Goal: Information Seeking & Learning: Learn about a topic

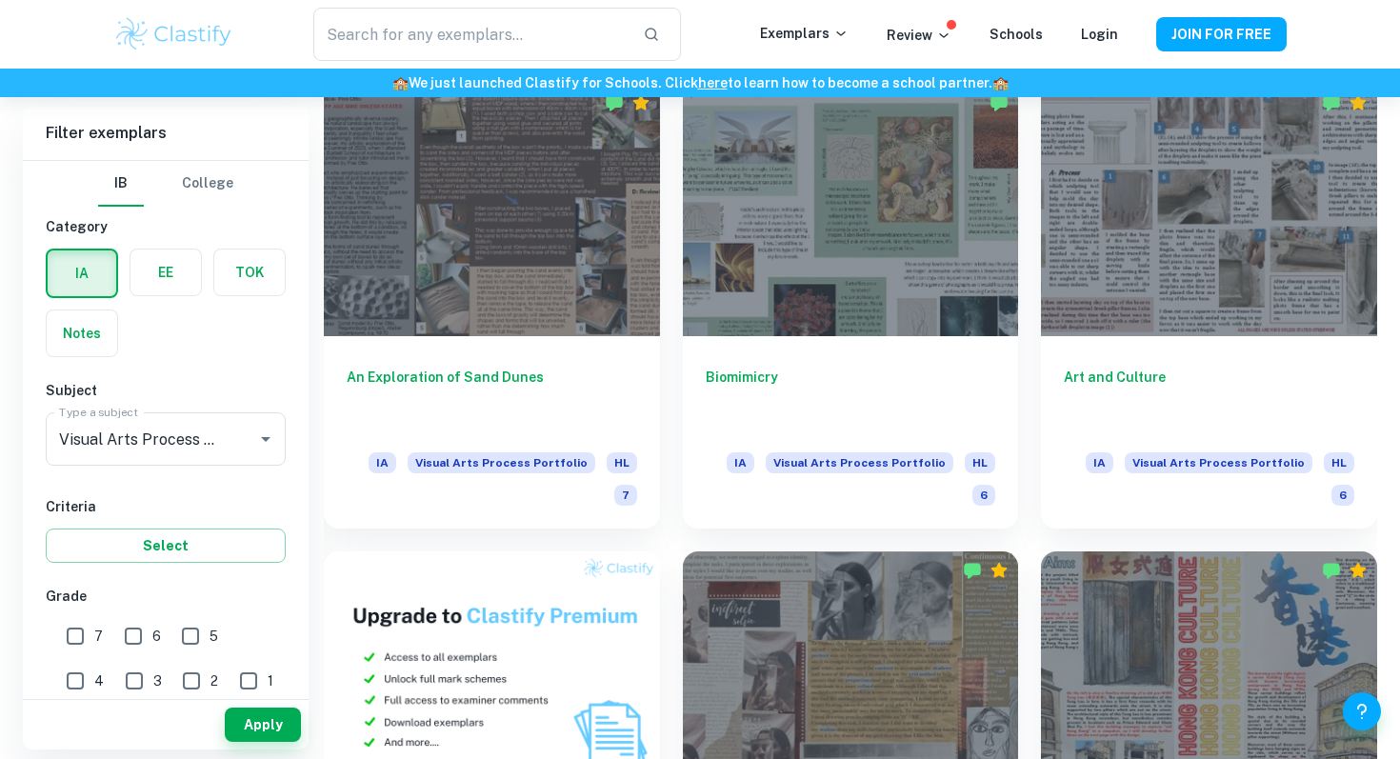
scroll to position [998, 0]
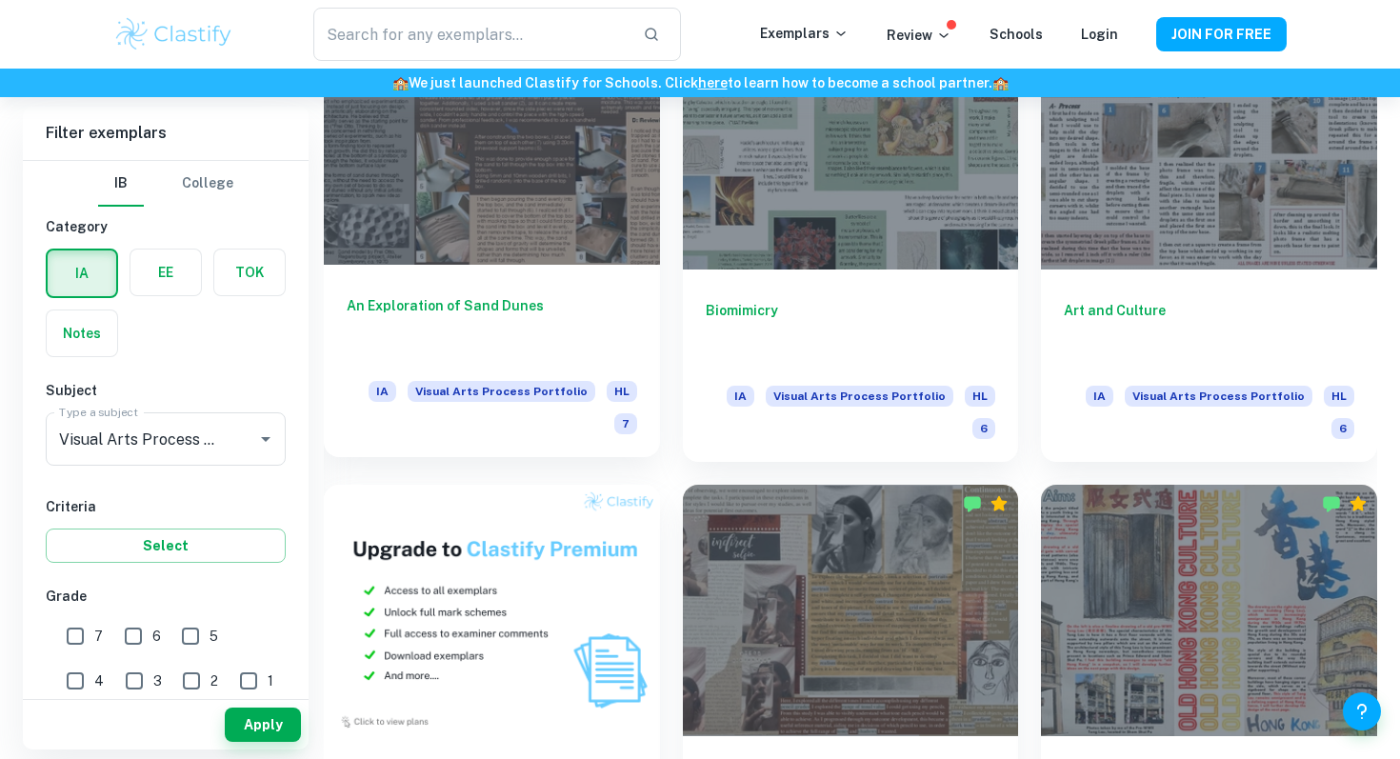
click at [579, 164] on div at bounding box center [492, 137] width 336 height 251
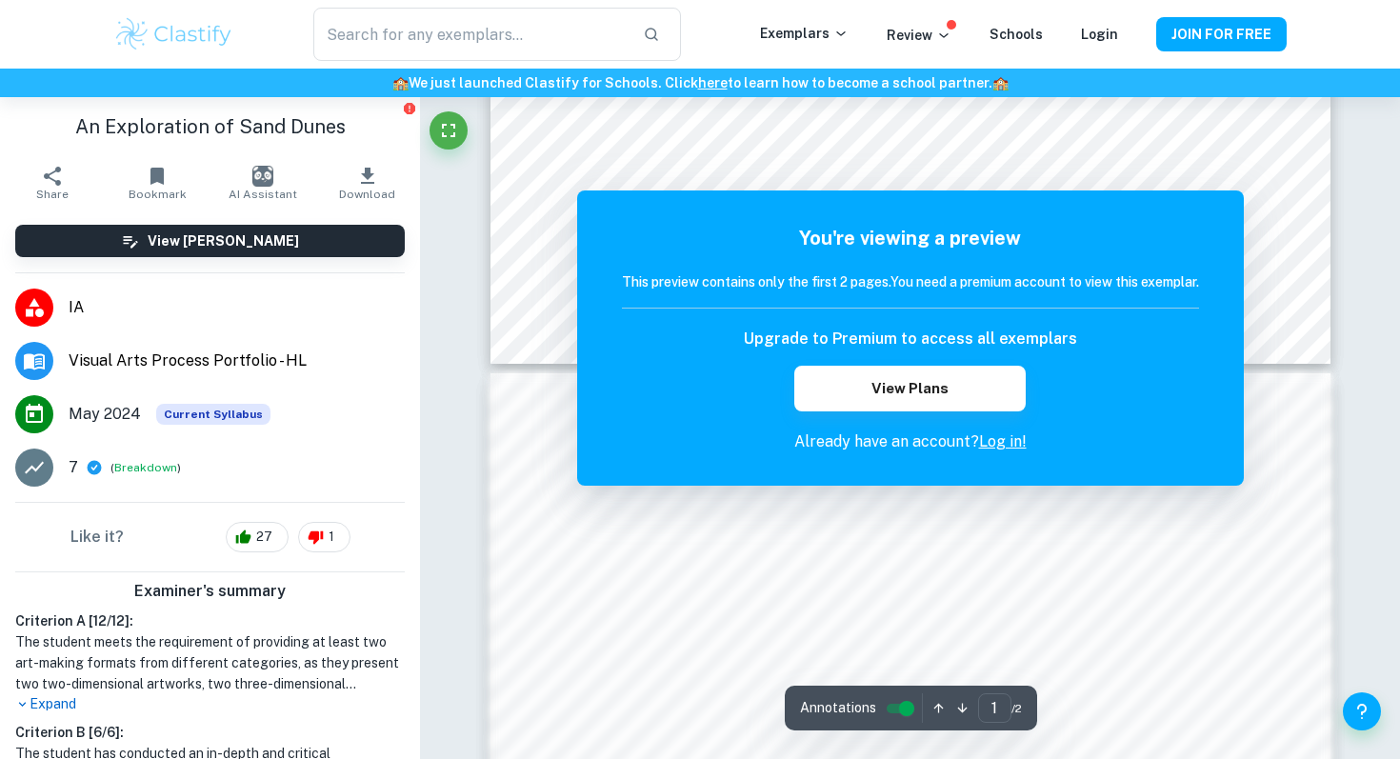
scroll to position [323, 0]
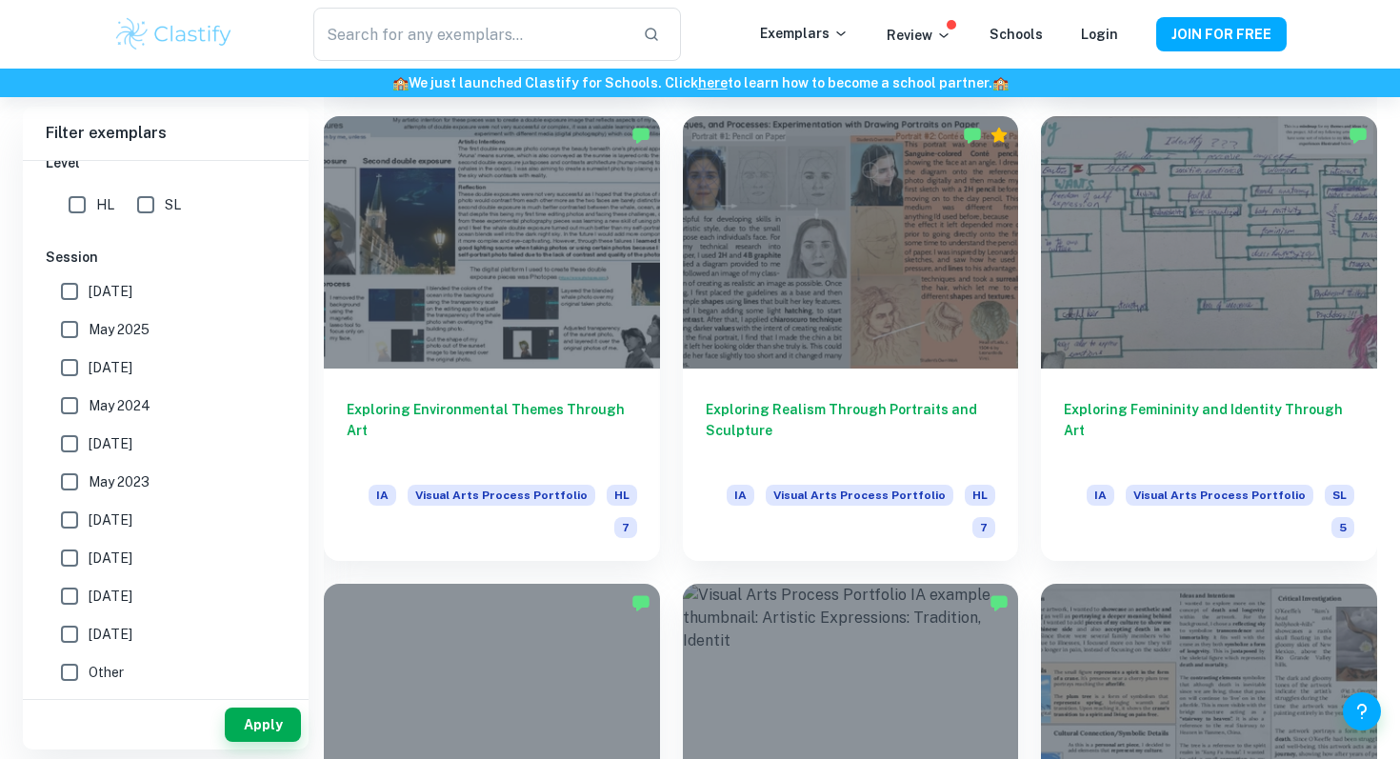
scroll to position [1859, 0]
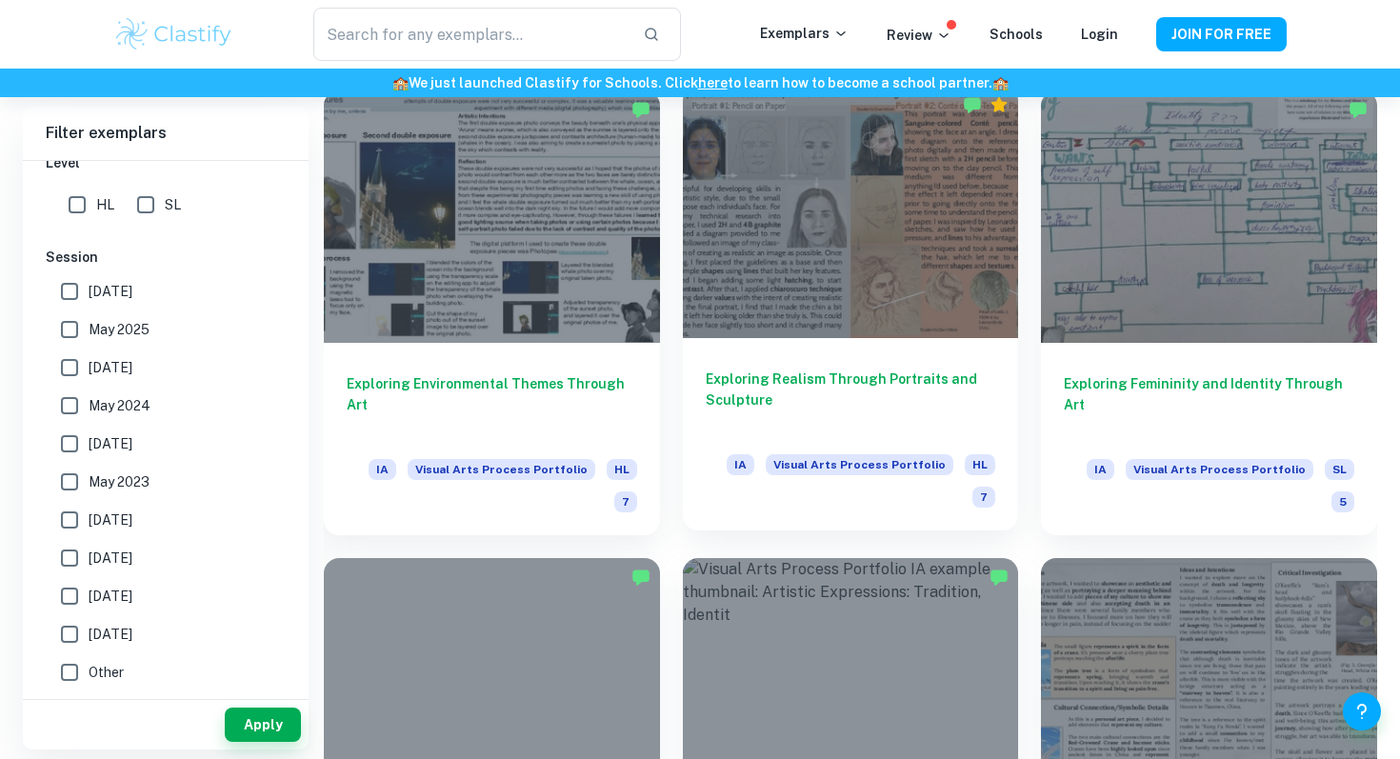
click at [728, 217] on div at bounding box center [851, 211] width 336 height 251
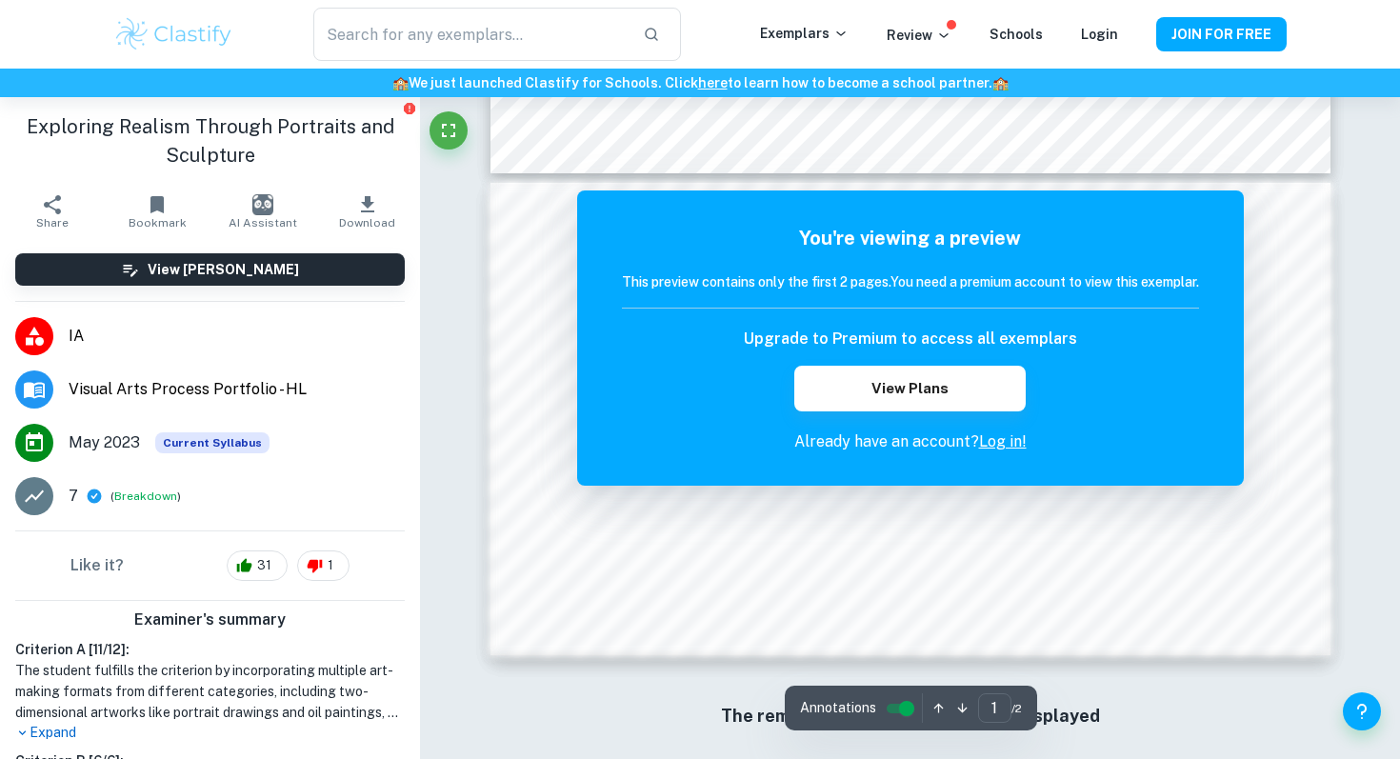
scroll to position [443, 0]
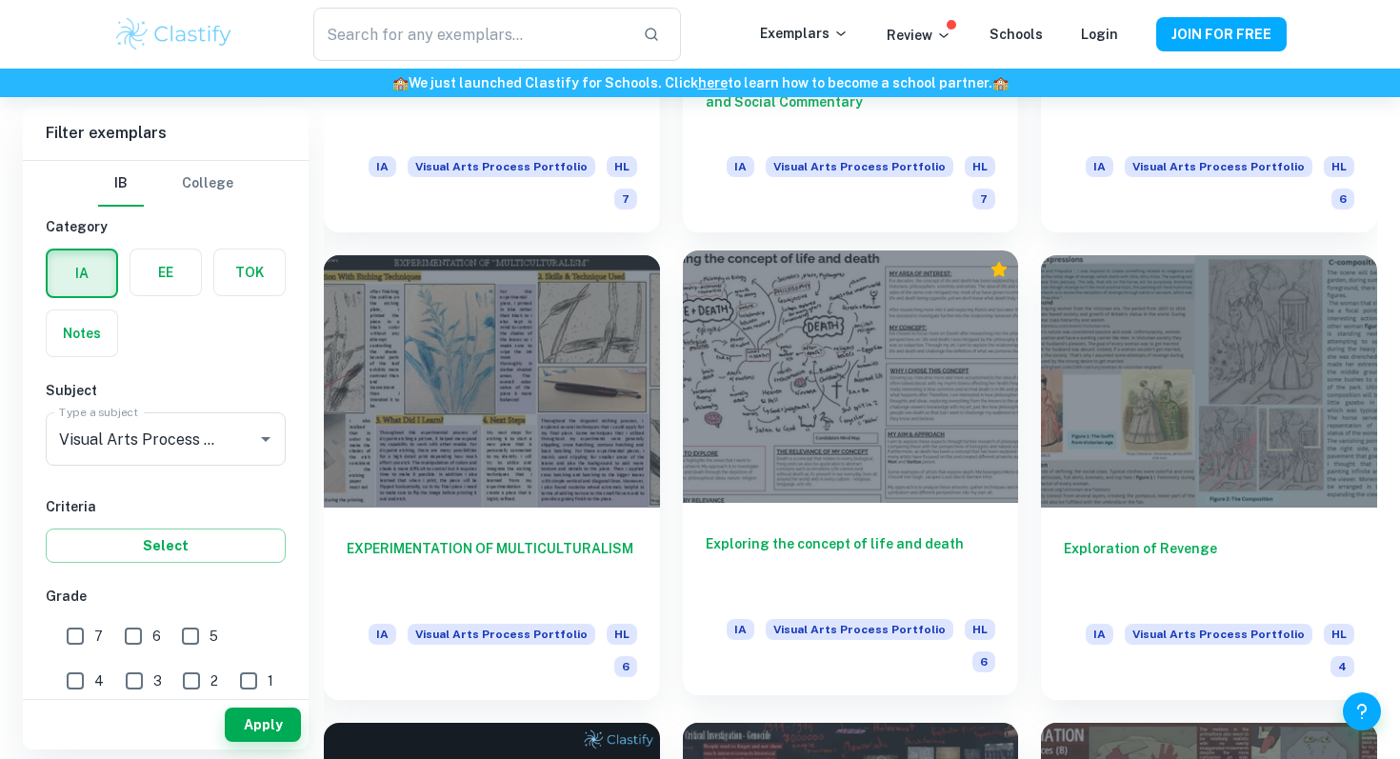
scroll to position [2630, 0]
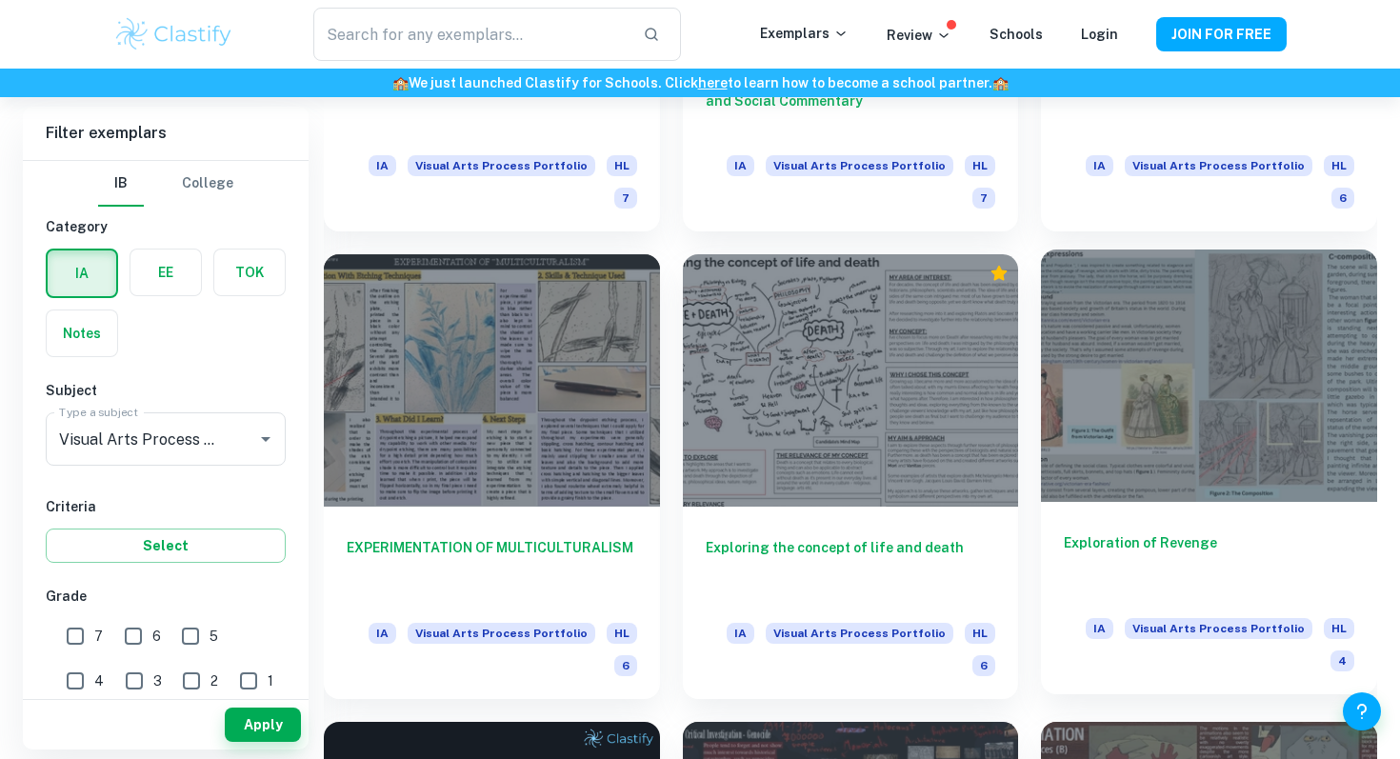
click at [1167, 301] on div at bounding box center [1209, 375] width 336 height 251
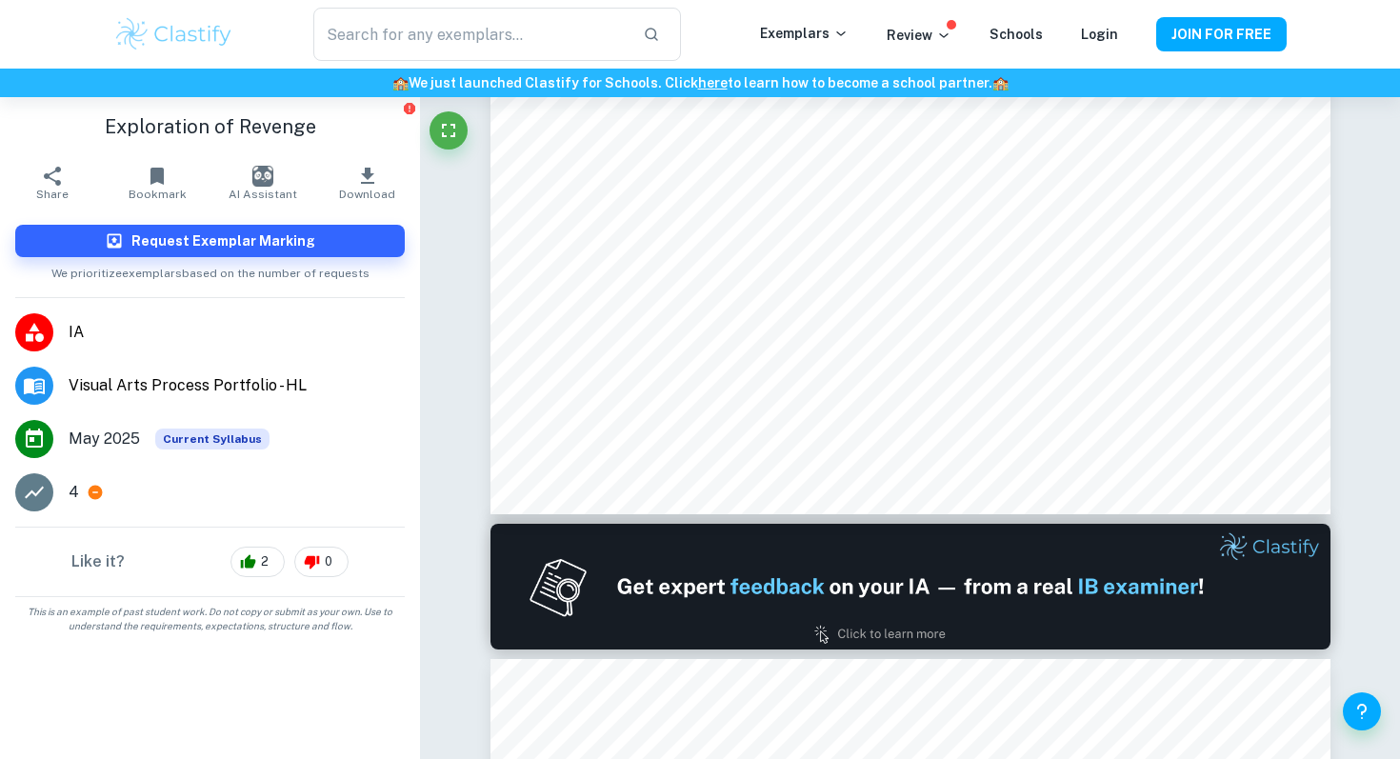
type input "2"
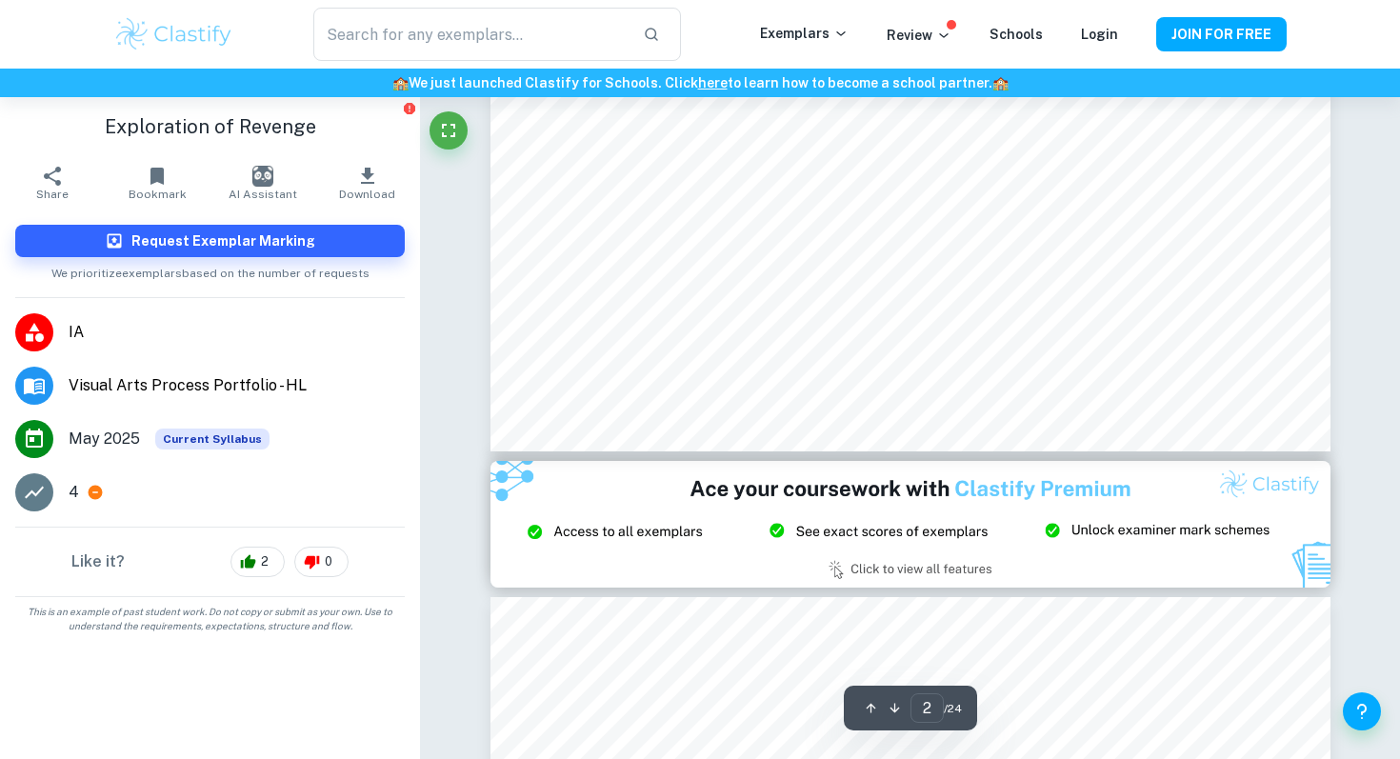
scroll to position [755, 0]
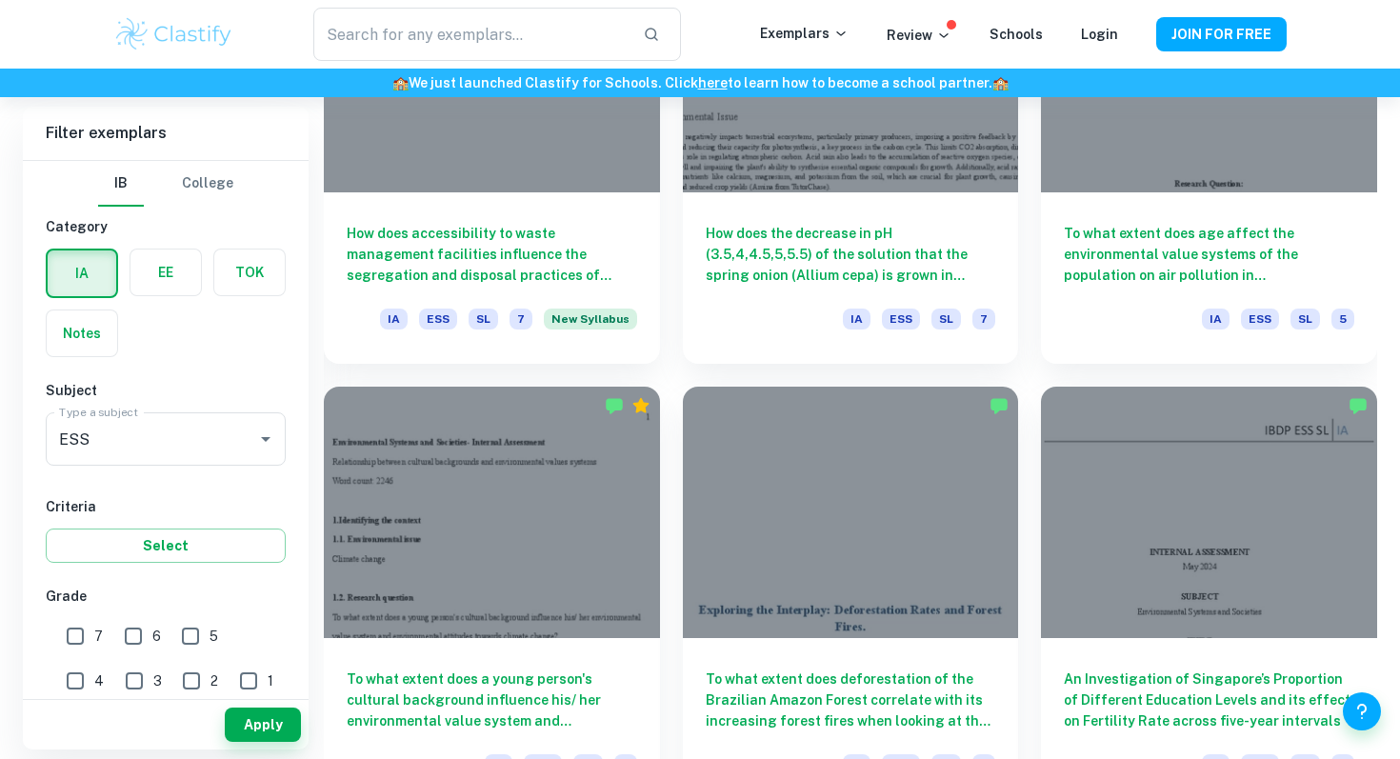
scroll to position [2102, 0]
click at [488, 483] on div at bounding box center [492, 508] width 336 height 251
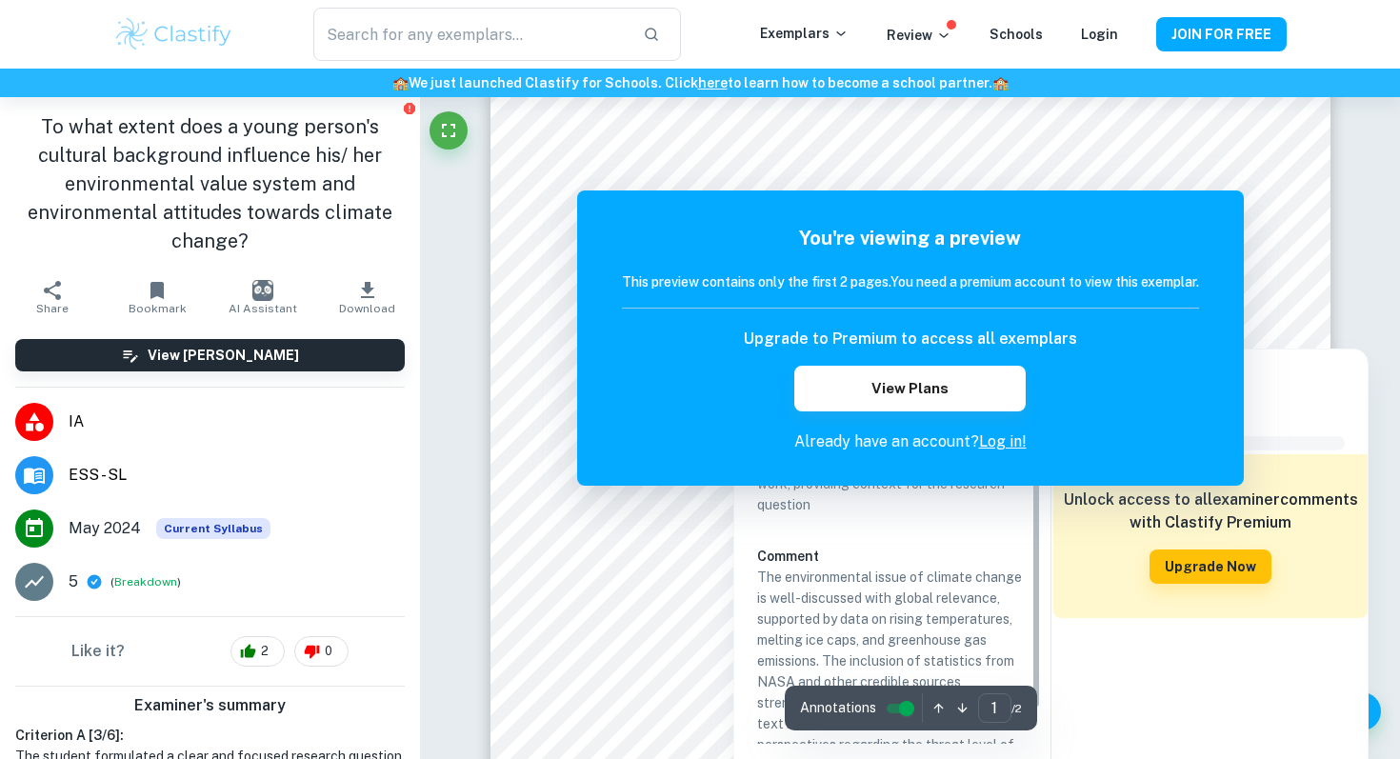
scroll to position [451, 0]
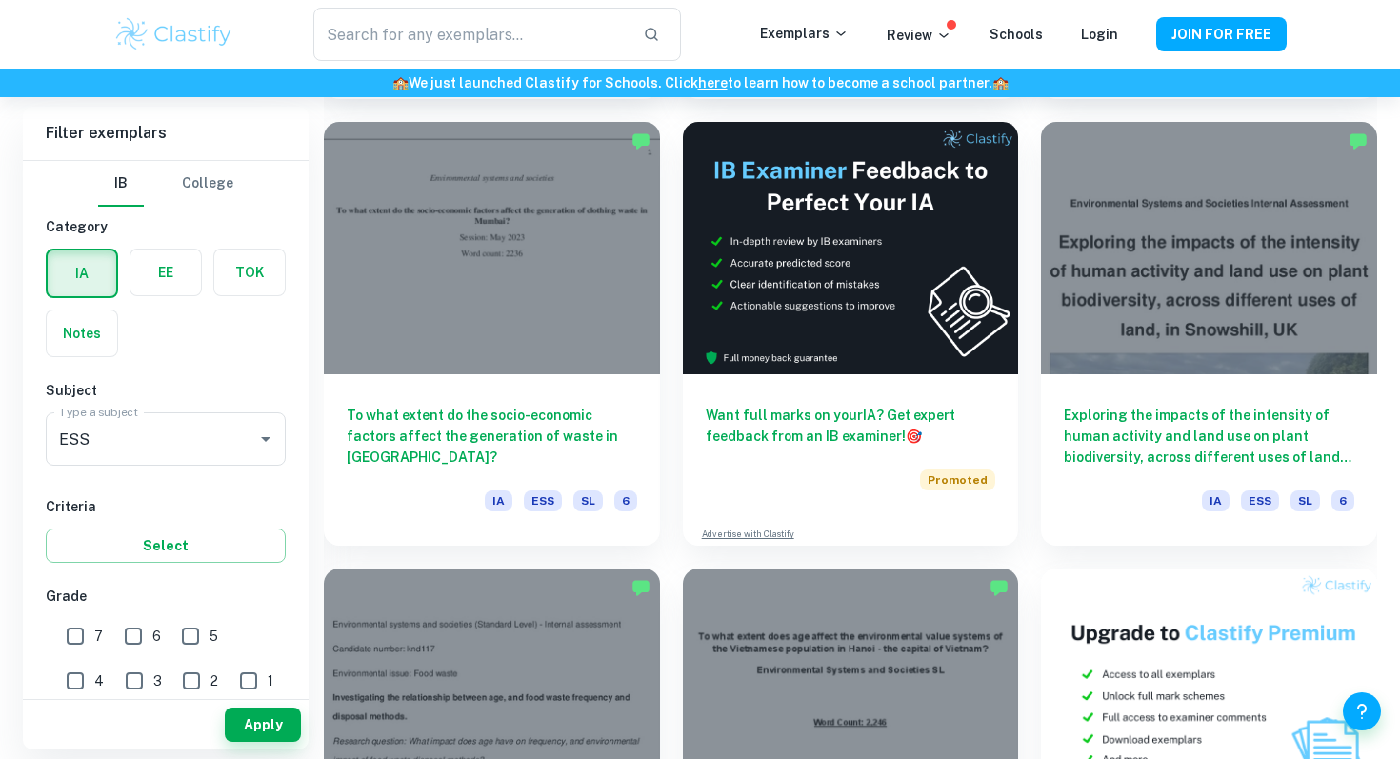
scroll to position [5510, 0]
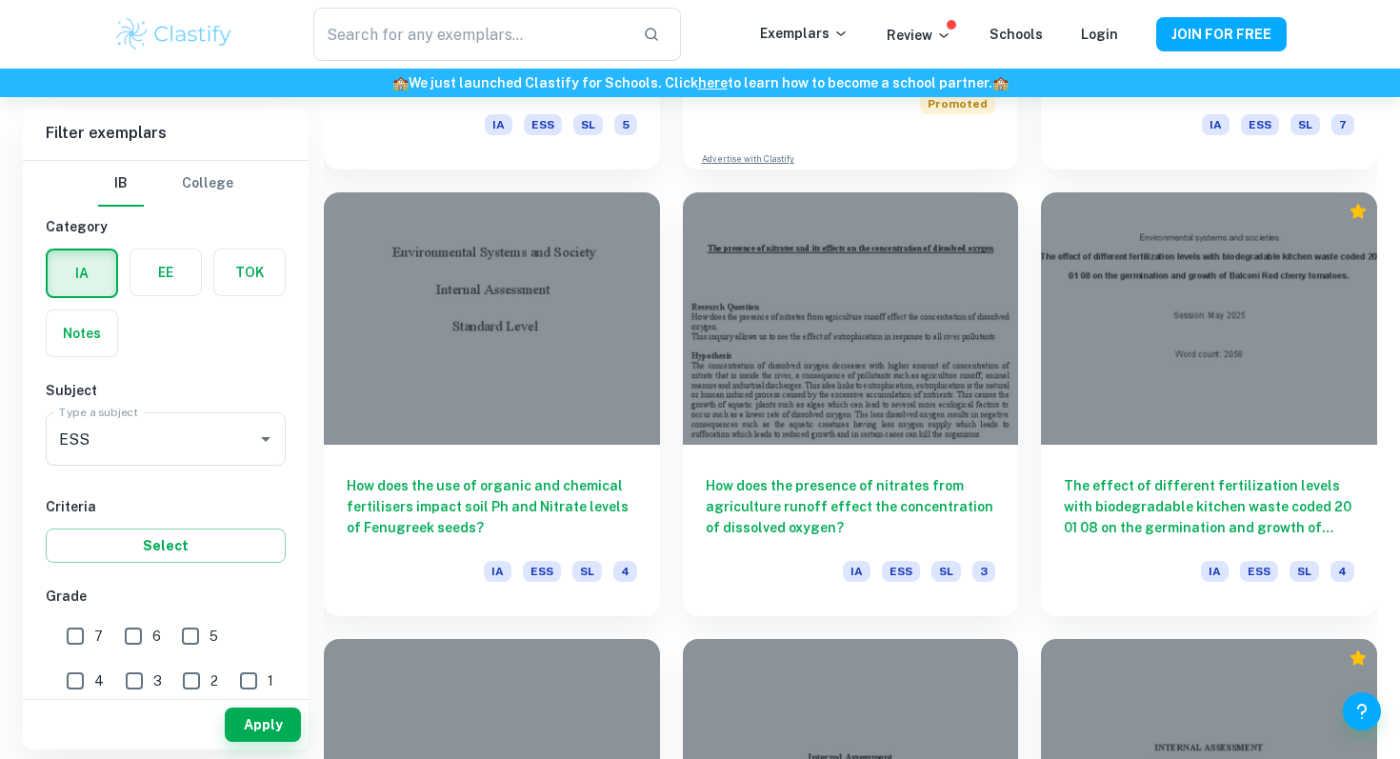
scroll to position [19120, 0]
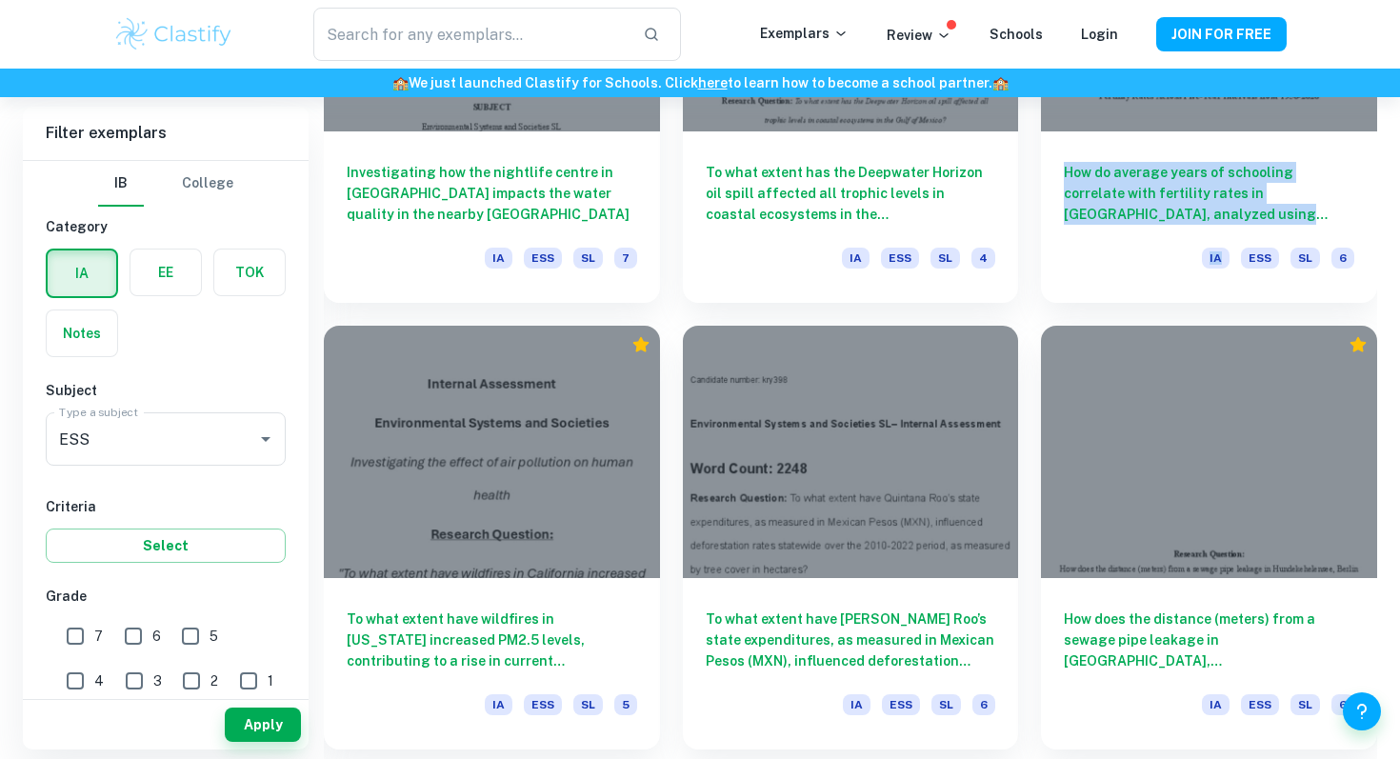
drag, startPoint x: 1029, startPoint y: 179, endPoint x: 1027, endPoint y: 283, distance: 103.8
click at [1028, 284] on div "How do average years of schooling correlate with fertility rates in [GEOGRAPHIC…" at bounding box center [1197, 80] width 359 height 446
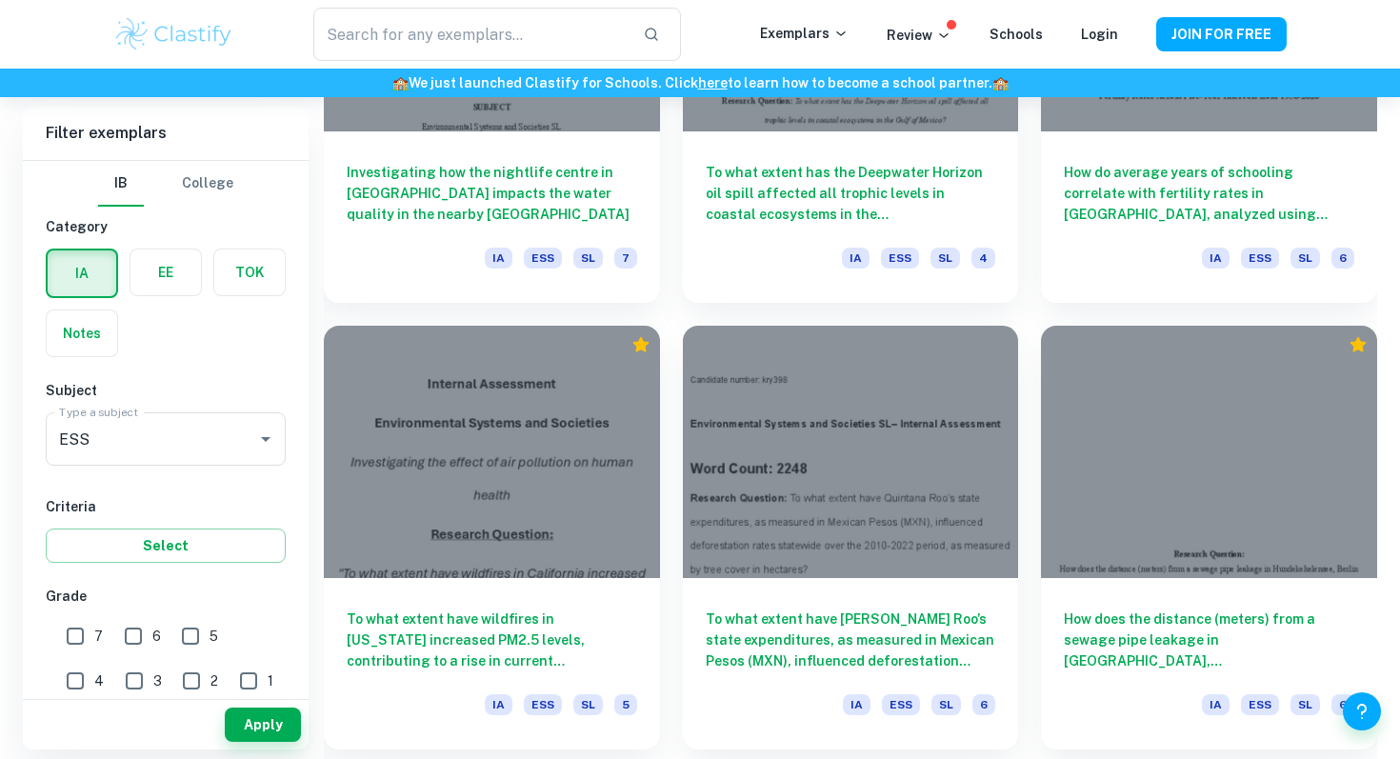
click at [1016, 312] on div "To what extent have [PERSON_NAME] Roo’s state expenditures, as measured in Mexi…" at bounding box center [839, 526] width 359 height 446
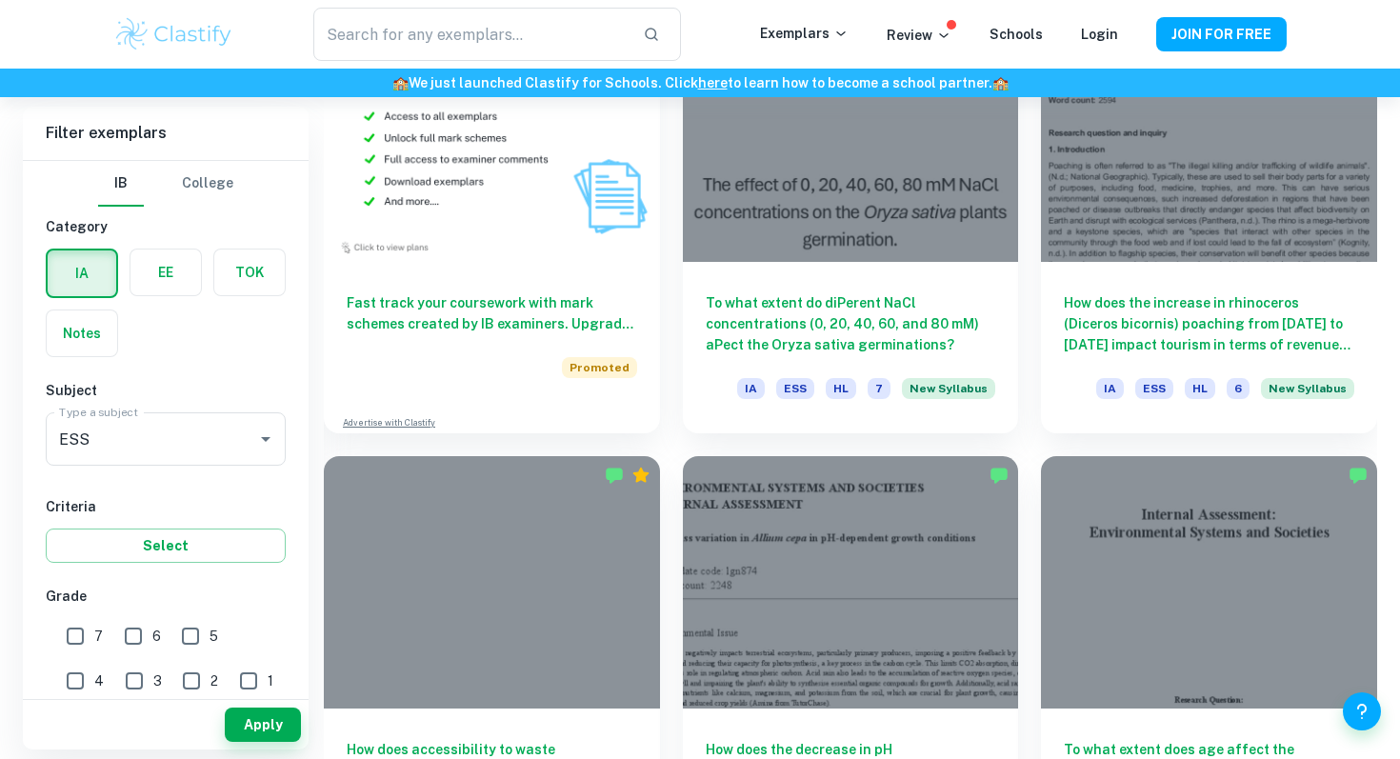
scroll to position [1578, 0]
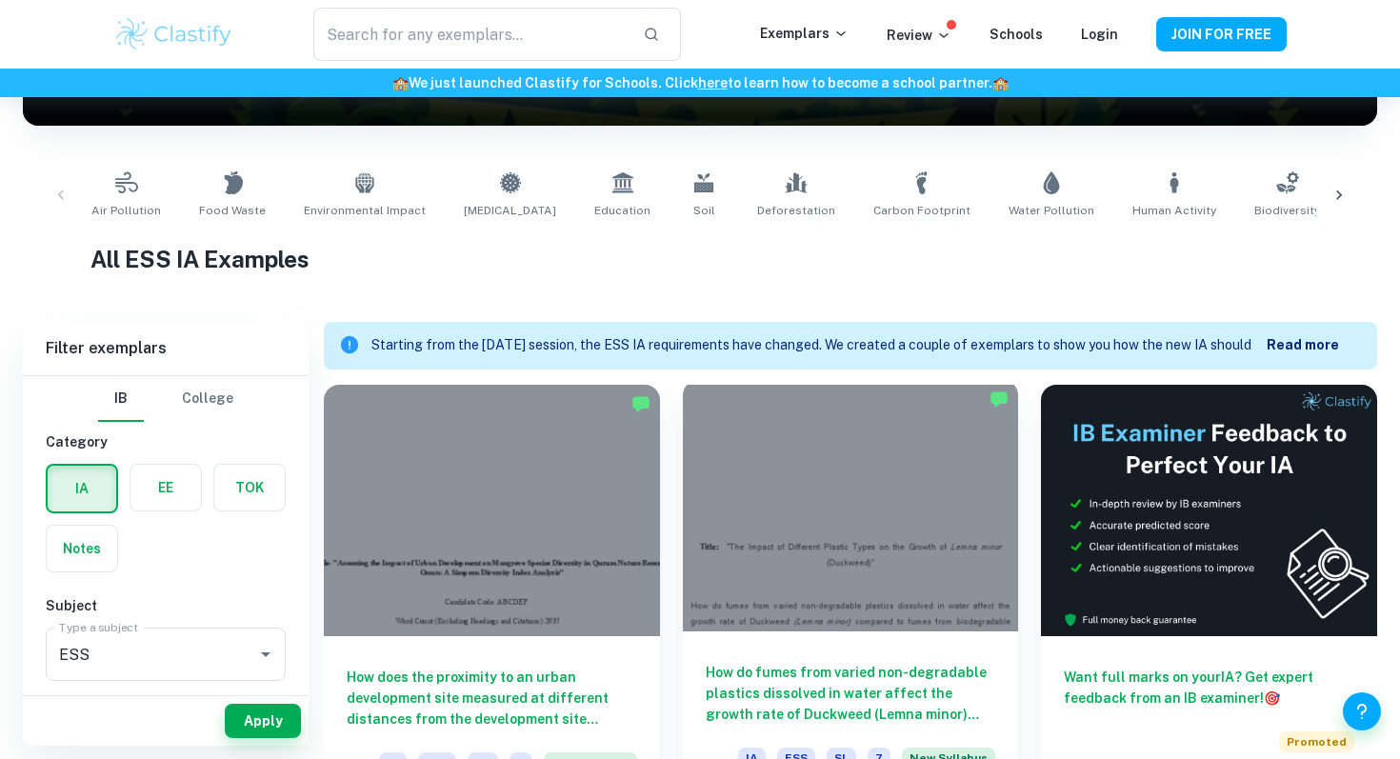
scroll to position [317, 0]
